Goal: Feedback & Contribution: Submit feedback/report problem

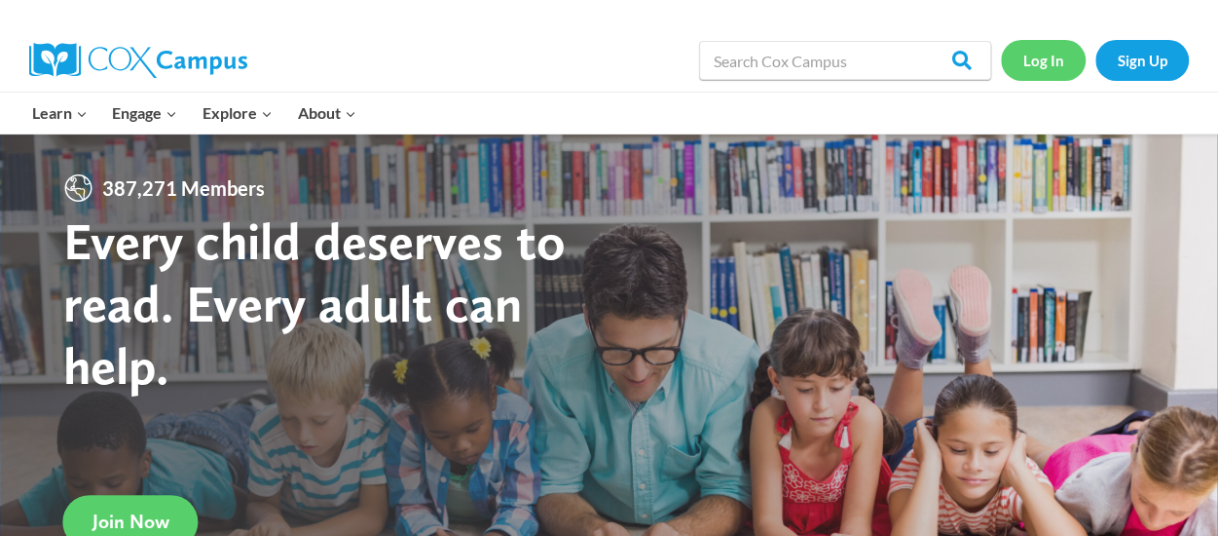
click at [1013, 68] on link "Log In" at bounding box center [1043, 60] width 85 height 40
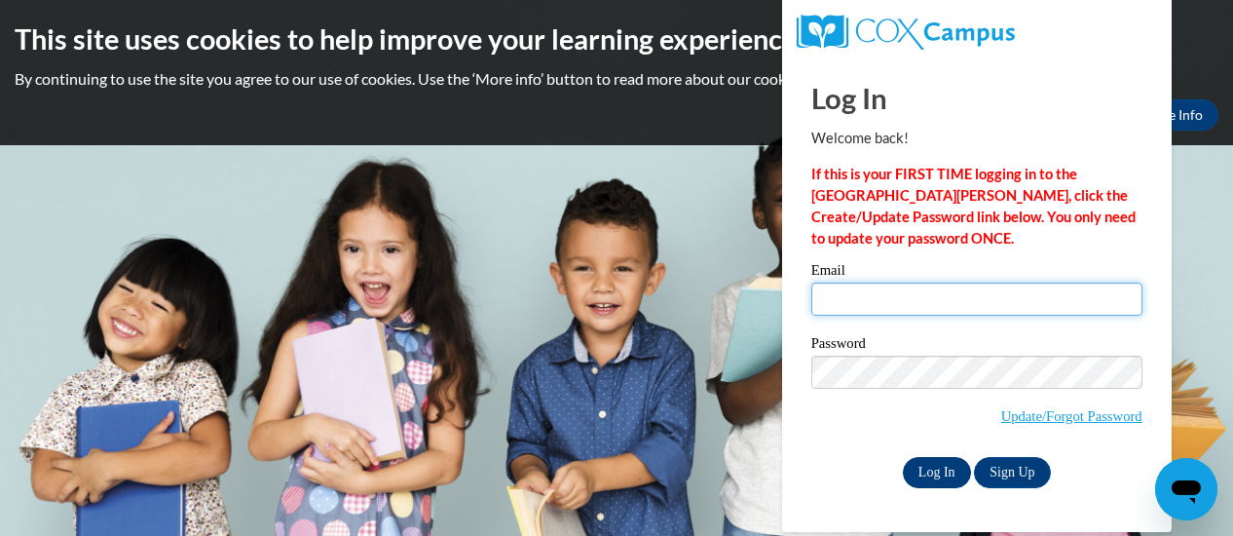
type input "artroom.jccc@gmail.com"
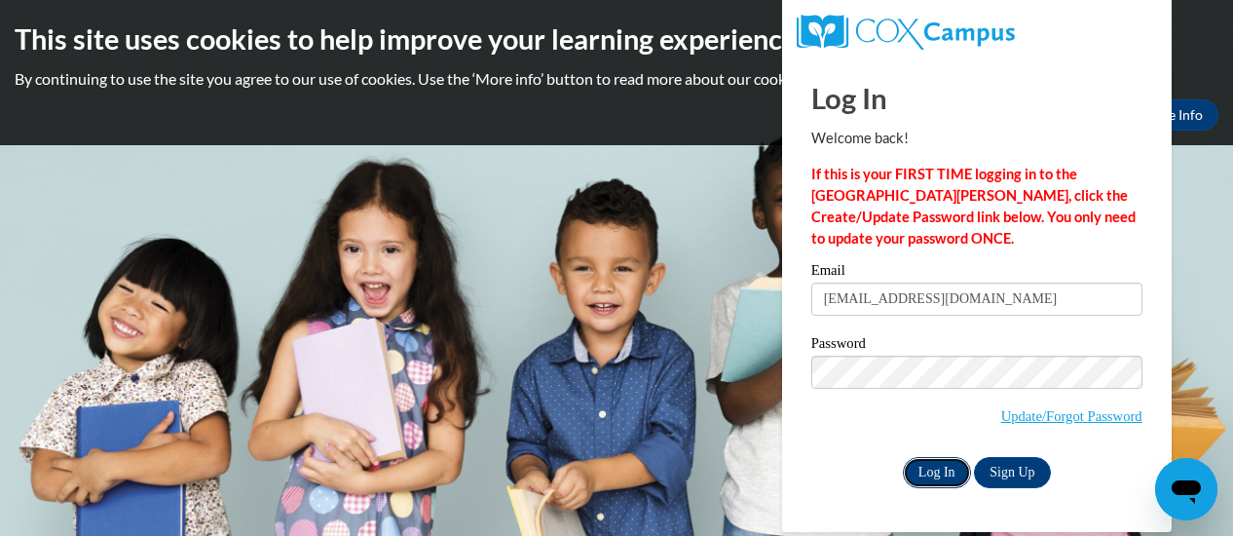
click at [933, 470] on input "Log In" at bounding box center [937, 472] width 68 height 31
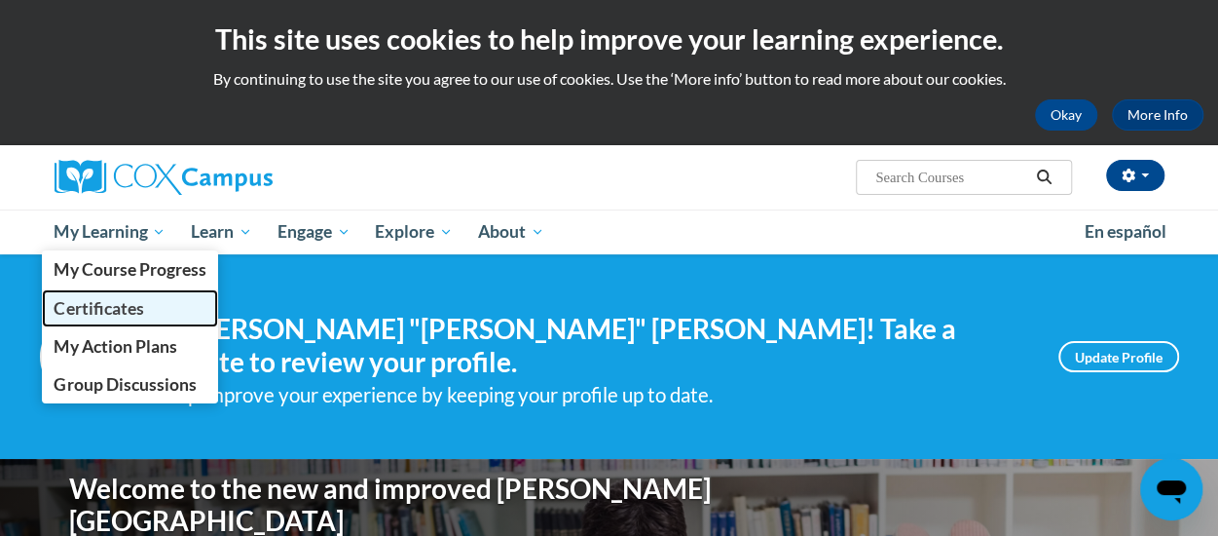
click at [127, 307] on span "Certificates" at bounding box center [99, 308] width 90 height 20
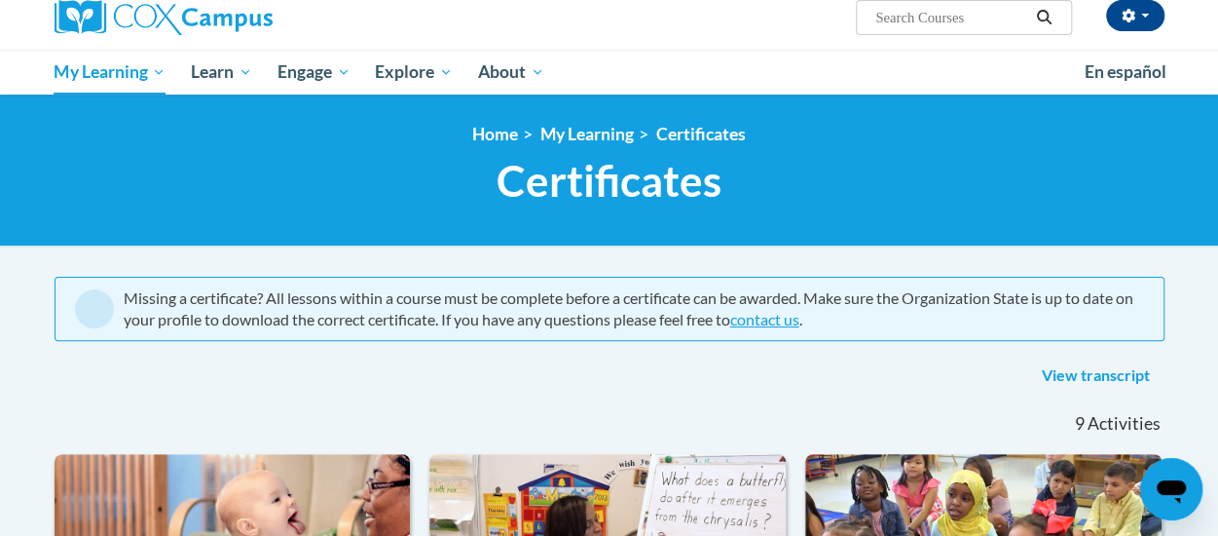
scroll to position [156, 0]
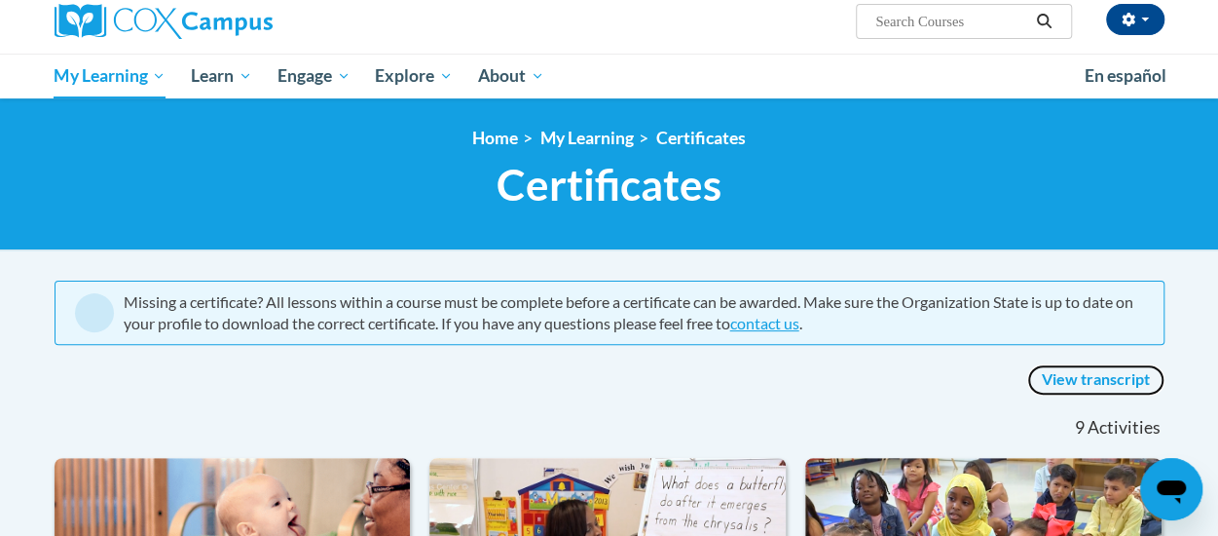
click at [1071, 377] on link "View transcript" at bounding box center [1095, 379] width 137 height 31
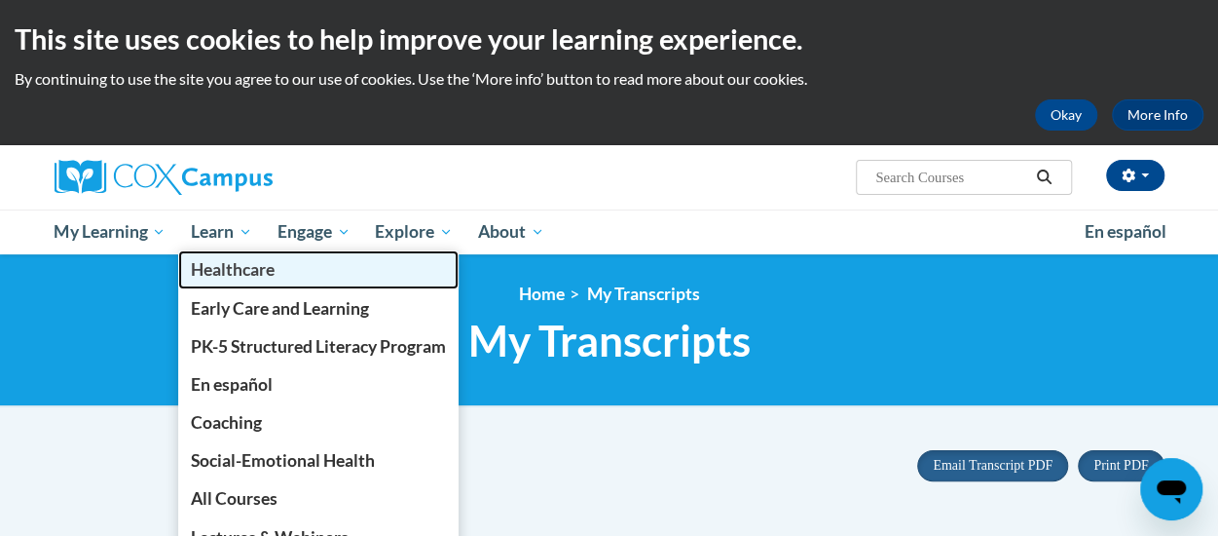
click at [233, 274] on span "Healthcare" at bounding box center [233, 269] width 84 height 20
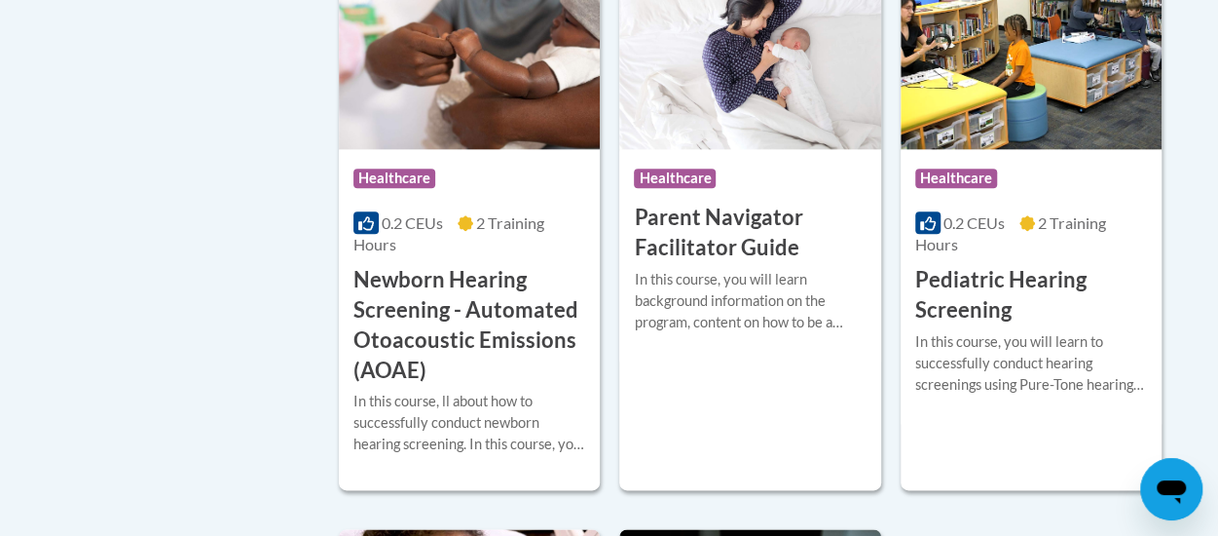
scroll to position [1130, 0]
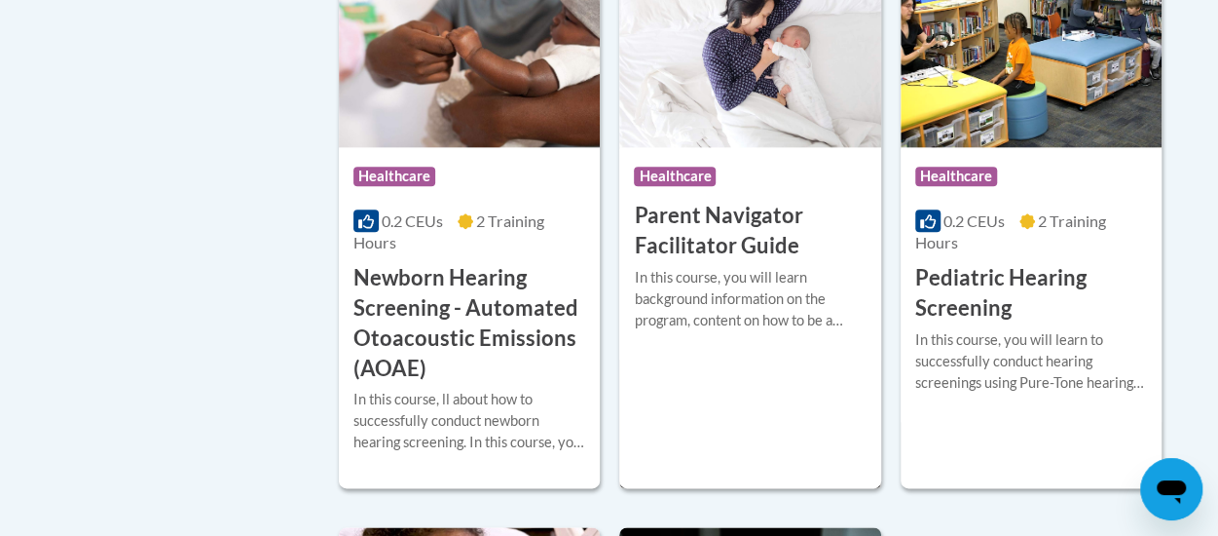
click at [714, 167] on span "Healthcare" at bounding box center [675, 176] width 82 height 19
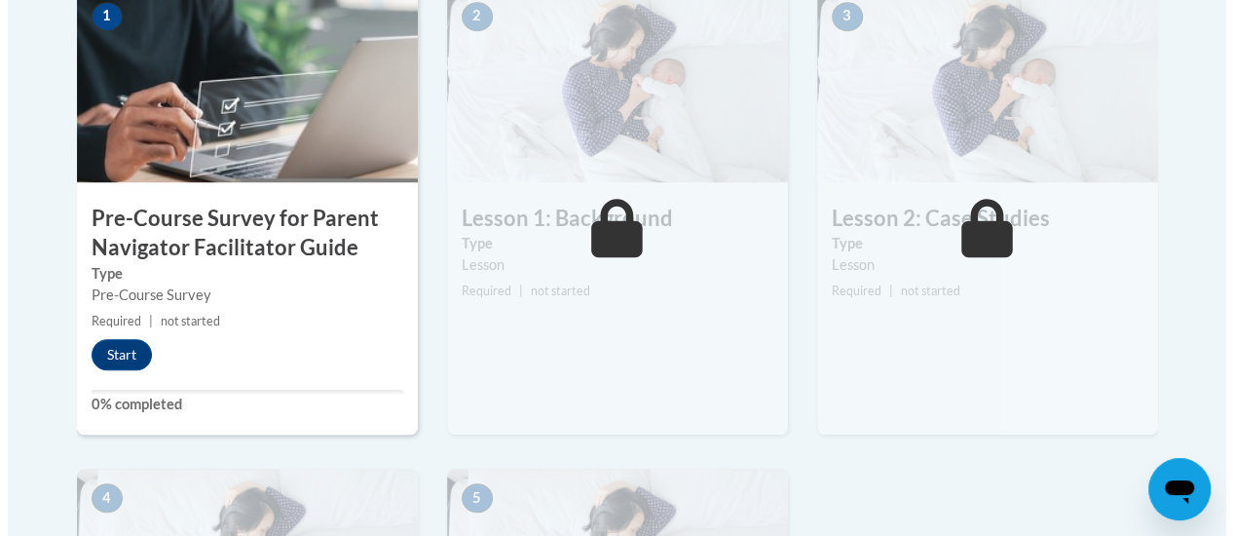
scroll to position [701, 0]
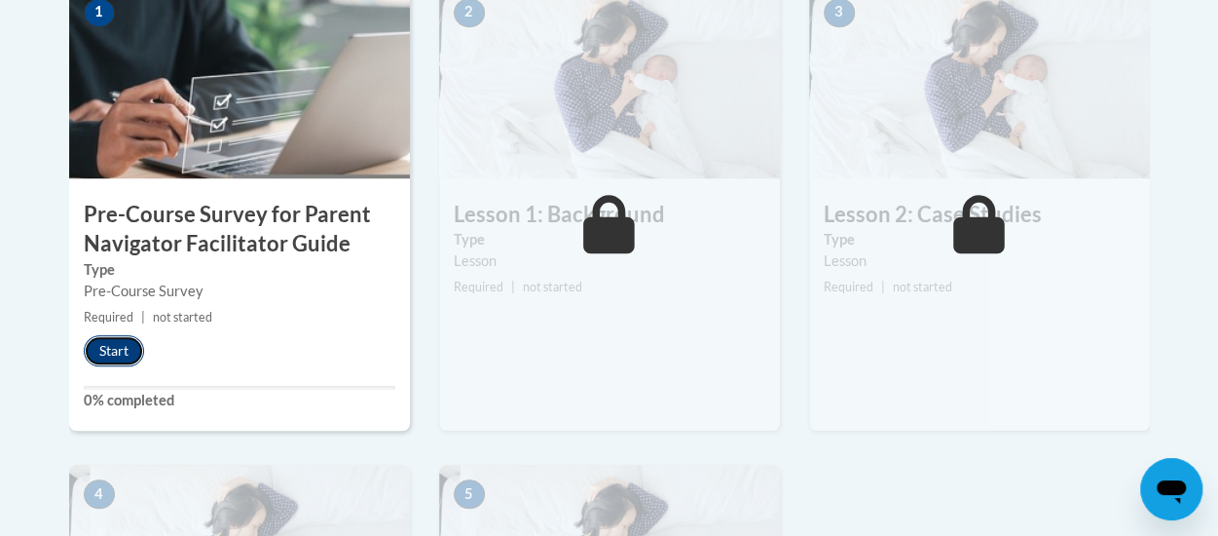
click at [117, 350] on button "Start" at bounding box center [114, 350] width 60 height 31
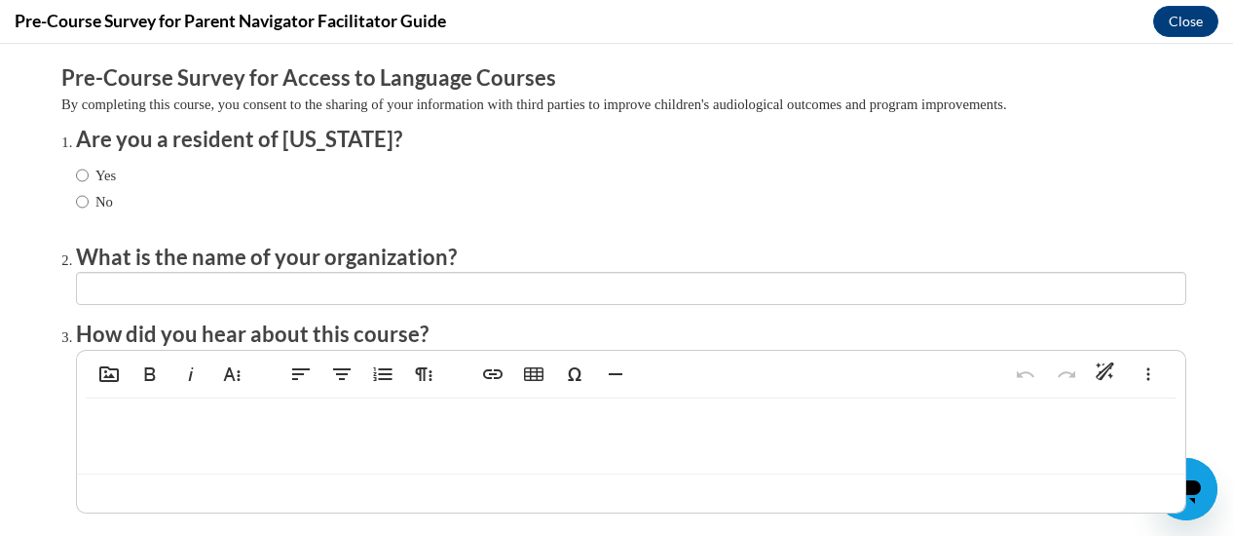
scroll to position [0, 0]
click at [76, 171] on input "Yes" at bounding box center [82, 175] width 13 height 21
radio input "true"
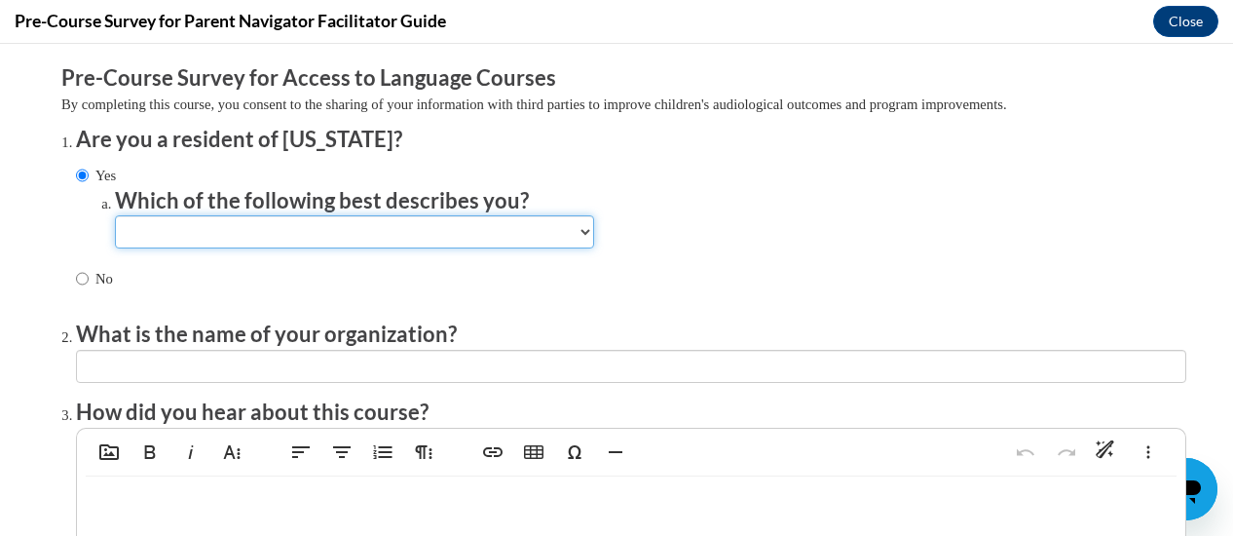
click at [577, 229] on select "Newborn hearing screener in a birthing facility (a) Newborn hearing screener wi…" at bounding box center [354, 231] width 479 height 33
select select "c492e8d7-1f4f-4cd4-a637-c15658a2c4dd"
click at [115, 215] on select "Newborn hearing screener in a birthing facility (a) Newborn hearing screener wi…" at bounding box center [354, 231] width 479 height 33
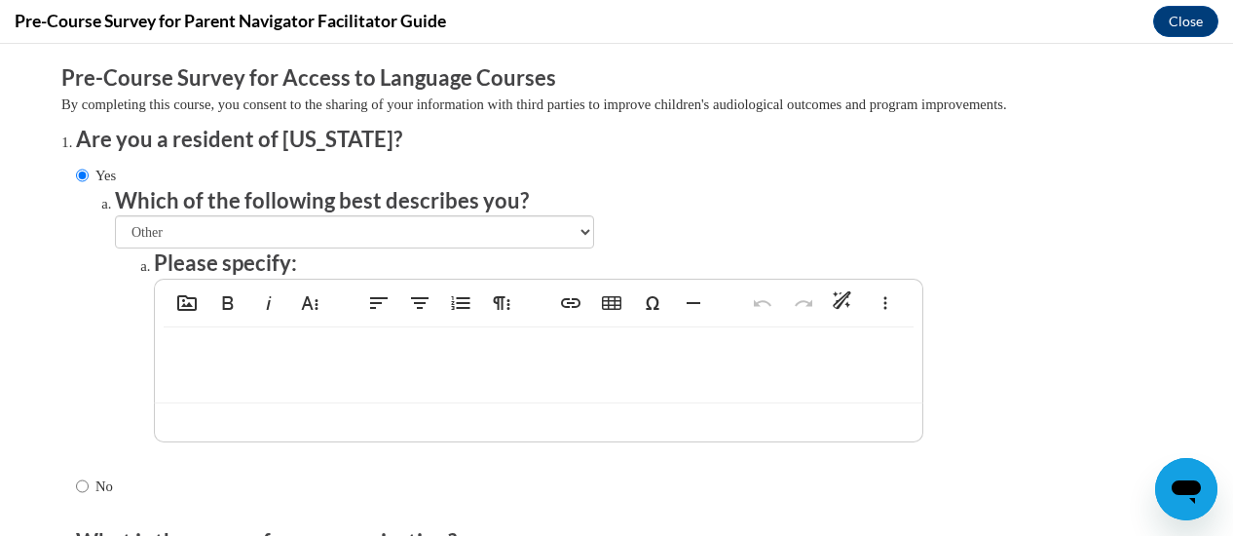
click at [277, 365] on p at bounding box center [538, 357] width 728 height 21
click at [221, 355] on p "teacher of early childhood facility" at bounding box center [538, 357] width 728 height 21
type textarea "<p>teacher in early childhood facility</p>"
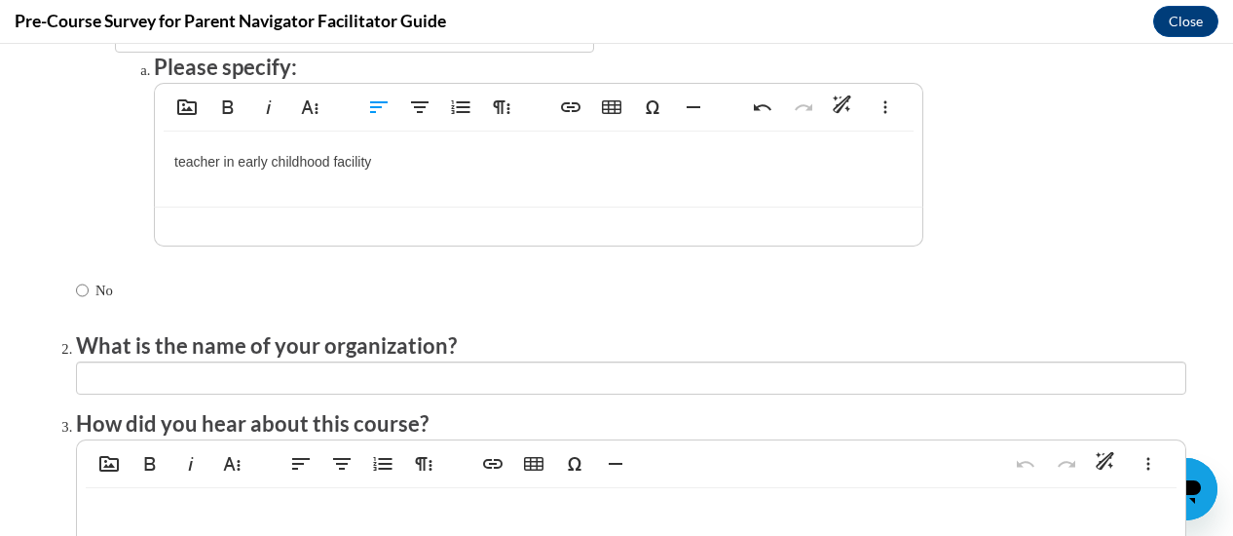
scroll to position [193, 0]
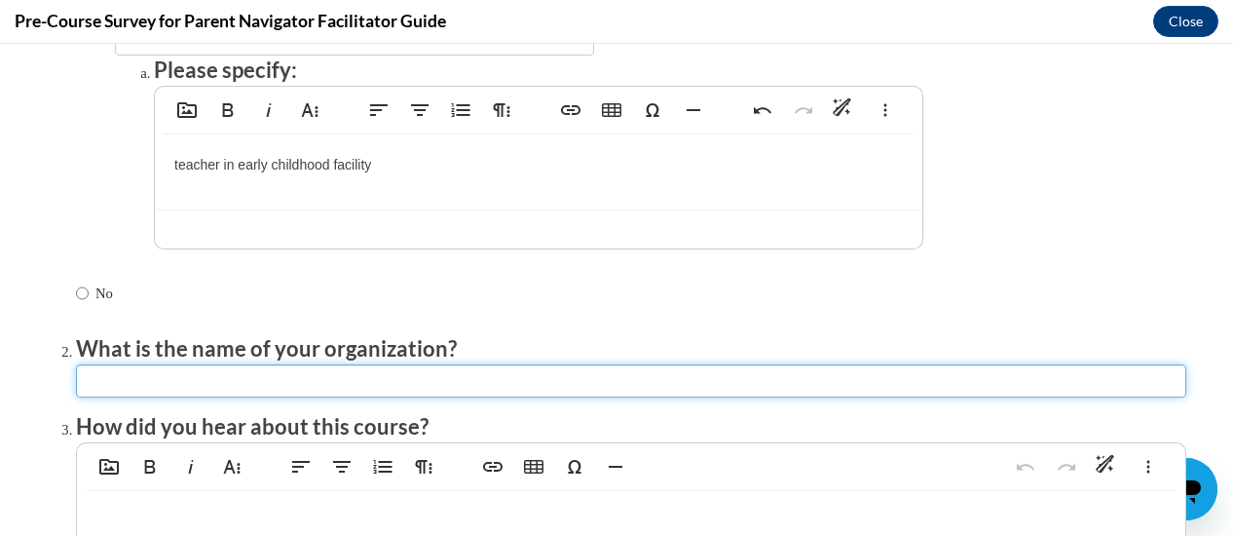
click at [169, 384] on input "textbox" at bounding box center [631, 380] width 1110 height 33
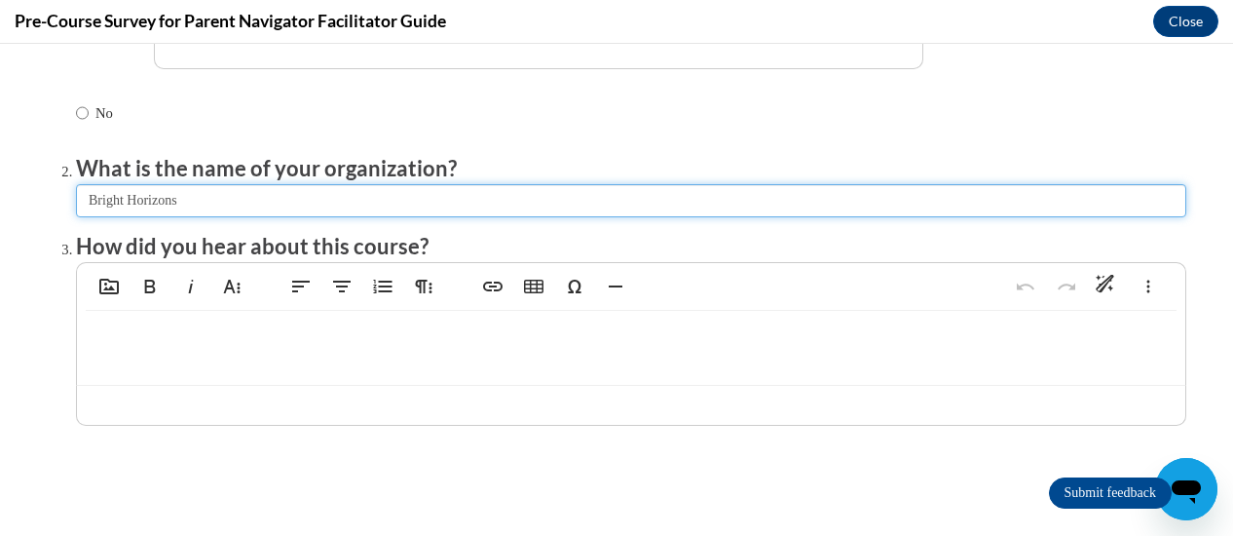
scroll to position [379, 0]
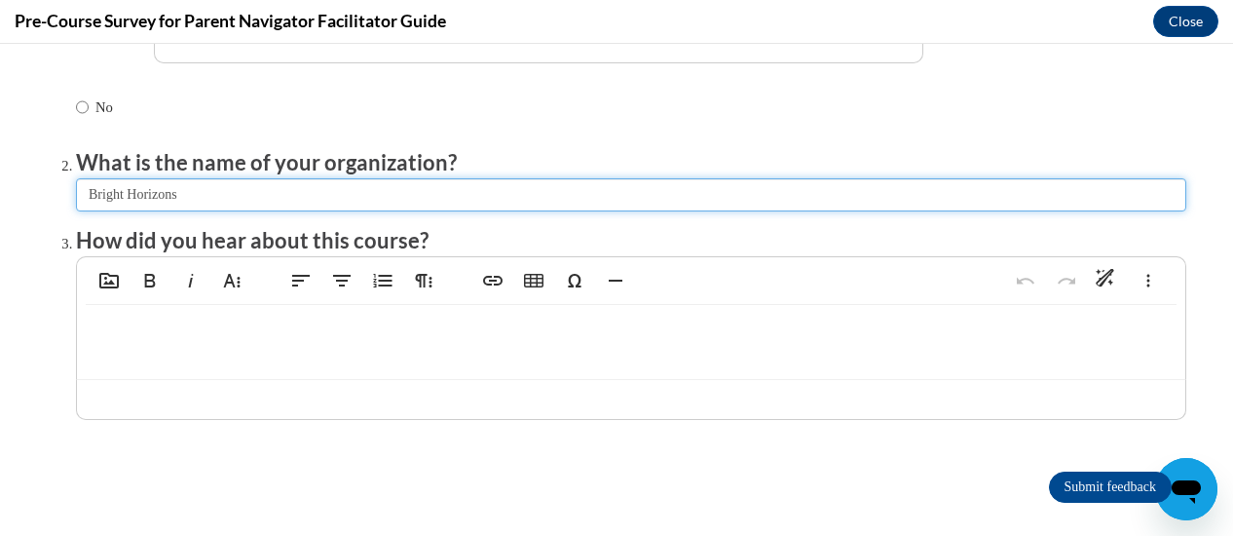
type input "Bright Horizons"
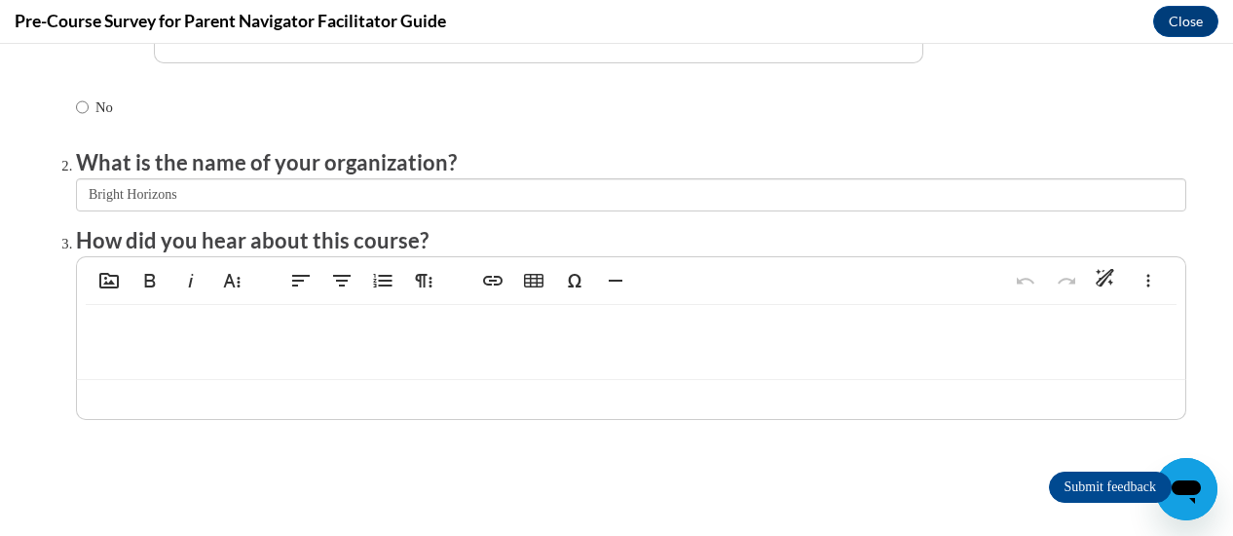
click at [232, 348] on div at bounding box center [631, 342] width 1108 height 74
click at [144, 332] on p "searching on the site for a course to take" at bounding box center [630, 334] width 1069 height 21
type textarea "<p>surfing on the site for a course to take</p>"
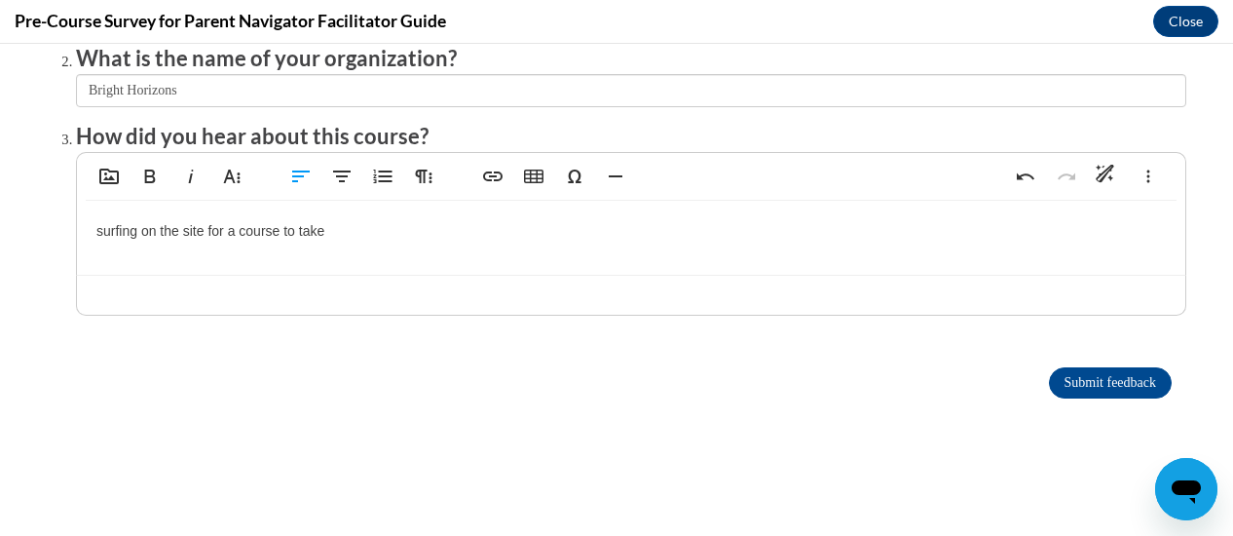
scroll to position [493, 0]
click at [1091, 367] on input "Submit feedback" at bounding box center [1110, 382] width 123 height 31
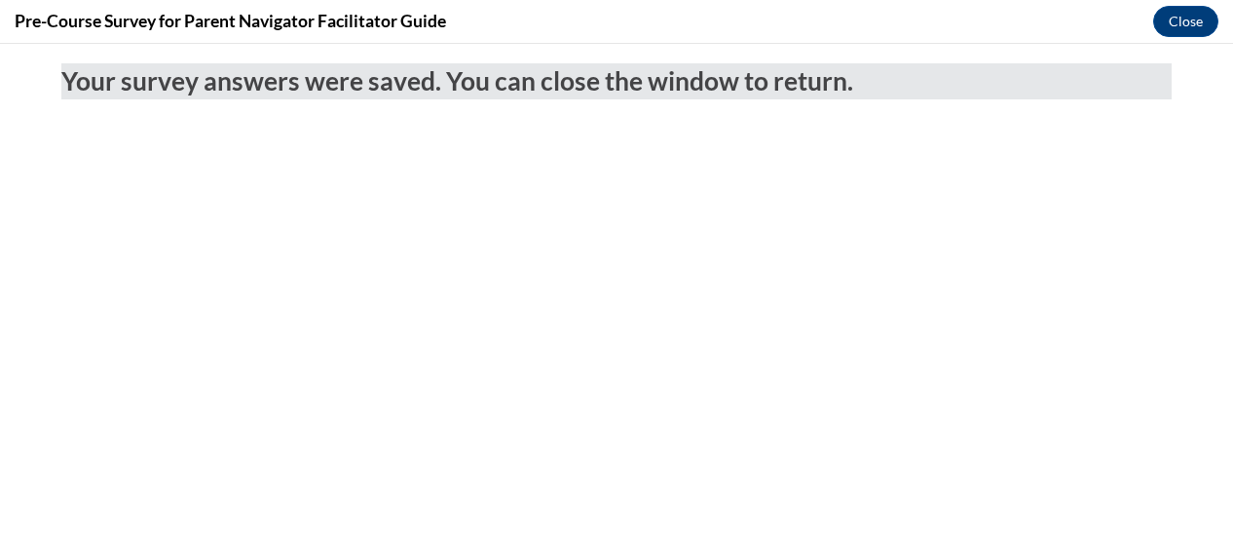
scroll to position [0, 0]
click at [1185, 19] on button "Close" at bounding box center [1185, 21] width 65 height 31
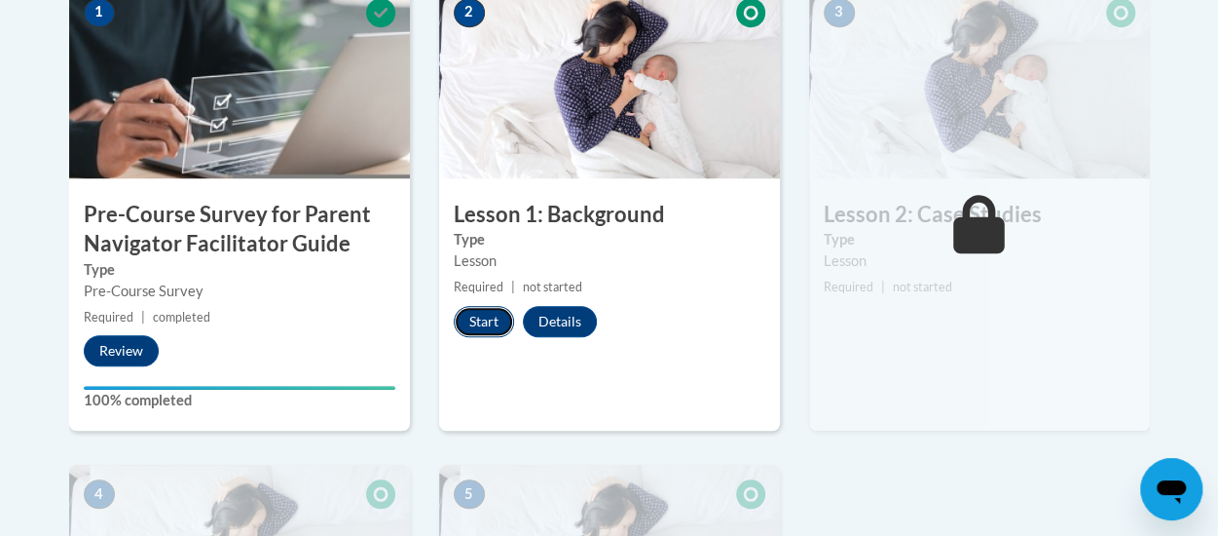
click at [482, 321] on button "Start" at bounding box center [484, 321] width 60 height 31
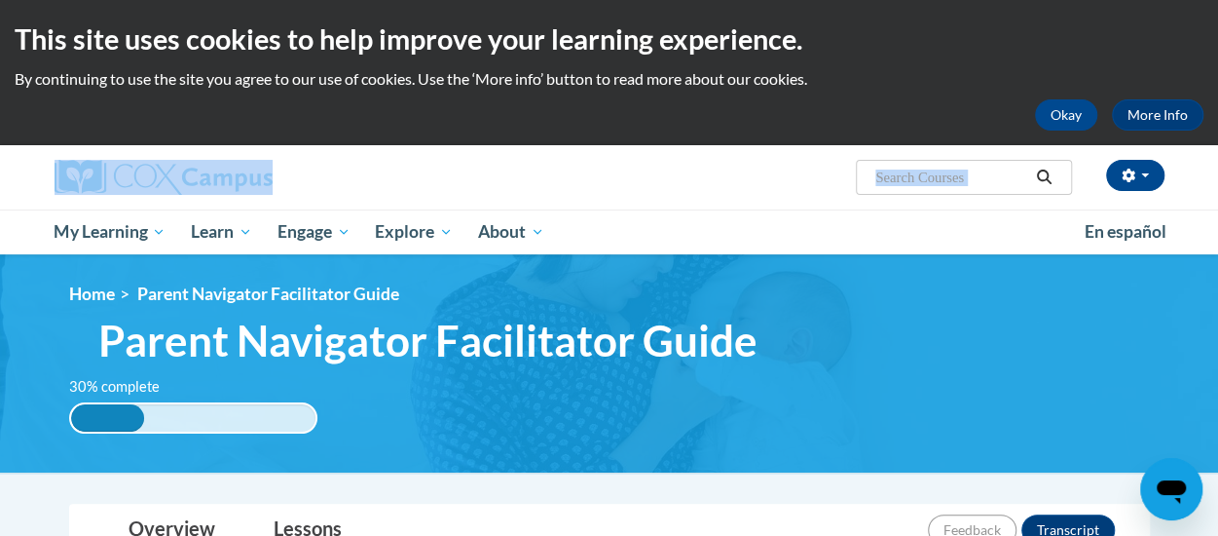
drag, startPoint x: 0, startPoint y: 0, endPoint x: 1058, endPoint y: 190, distance: 1074.5
